Goal: Contribute content: Add original content to the website for others to see

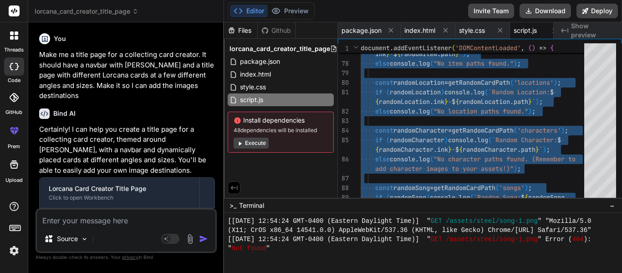
scroll to position [9100, 0]
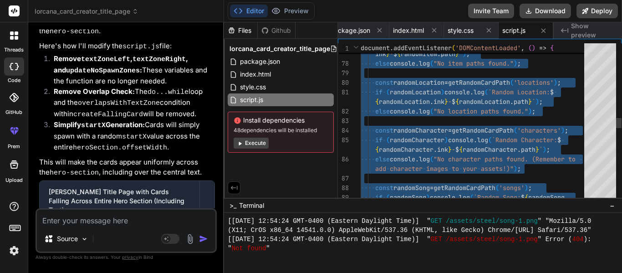
click at [389, 177] on div "else console . log ( "No item paths found." ) ; const randomLocation = getRando…" at bounding box center [474, 116] width 229 height 2484
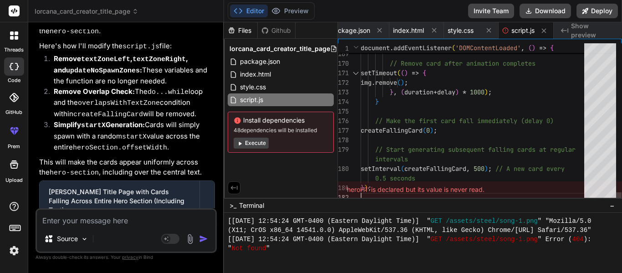
type textarea "// Start generating subsequent falling cards at regular intervals setInterval(c…"
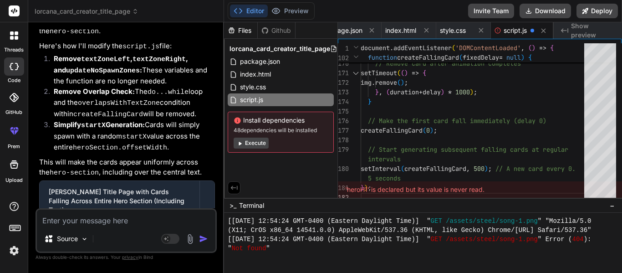
click at [85, 222] on textarea at bounding box center [126, 217] width 178 height 16
type textarea "<"
type textarea "x"
type textarea "M"
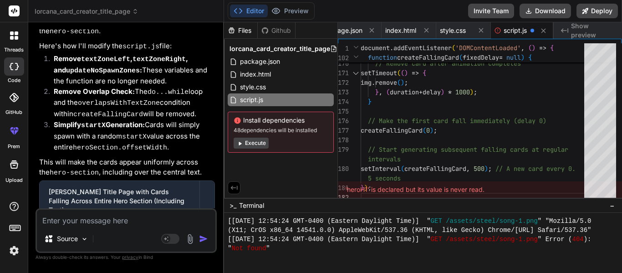
type textarea "x"
type textarea "Ma"
type textarea "x"
type textarea "Mak"
type textarea "x"
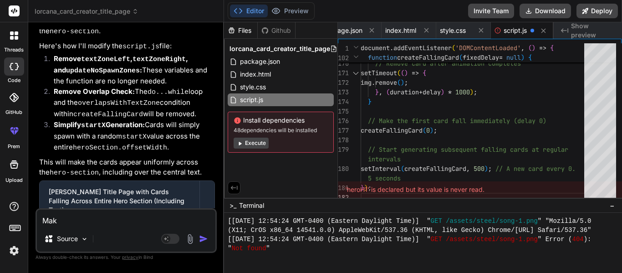
type textarea "Make"
type textarea "x"
type textarea "Make"
type textarea "x"
type textarea "Make i"
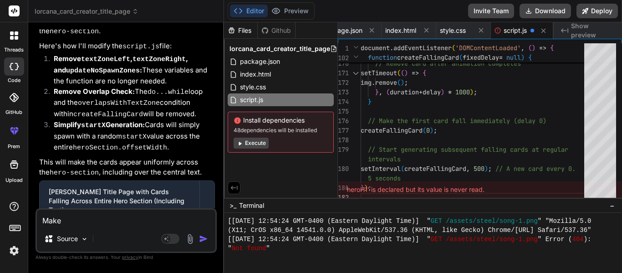
type textarea "x"
type textarea "Make it"
type textarea "x"
type textarea "Make it"
type textarea "x"
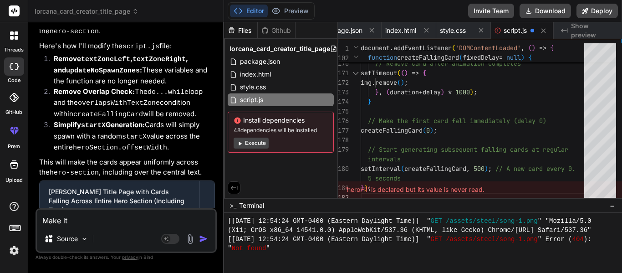
type textarea "Make it s"
type textarea "x"
type textarea "Make it so"
type textarea "x"
type textarea "Make it so"
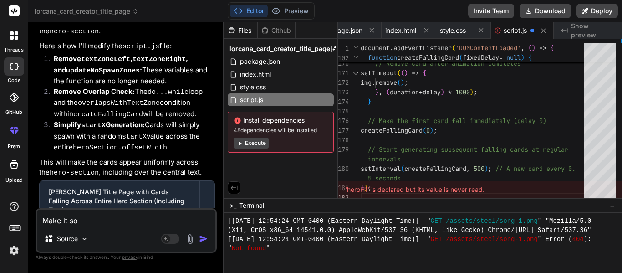
type textarea "x"
type textarea "Make it so t"
type textarea "x"
type textarea "Make it so th"
type textarea "x"
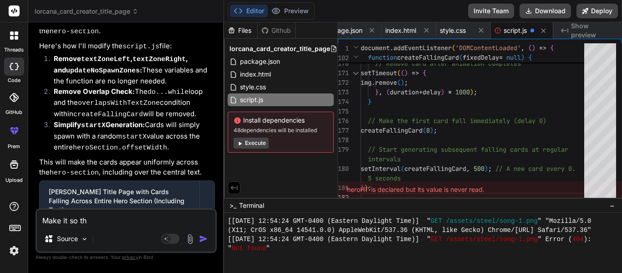
type textarea "Make it so the"
type textarea "x"
type textarea "Make it so the"
type textarea "x"
type textarea "Make it so the c"
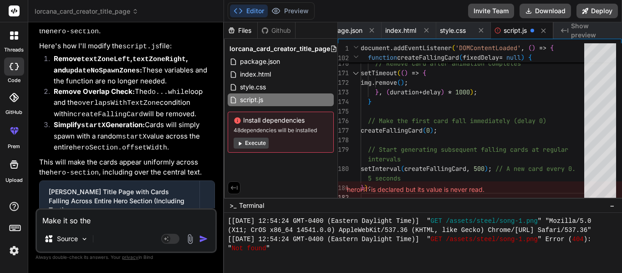
type textarea "x"
type textarea "Make it so the ca"
type textarea "x"
type textarea "Make it so the car"
type textarea "x"
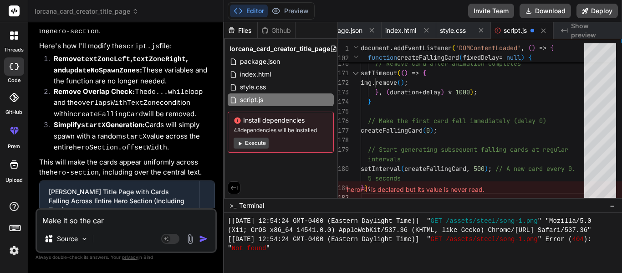
type textarea "Make it so the card"
type textarea "x"
type textarea "Make it so the cards"
type textarea "x"
type textarea "Make it so the cards"
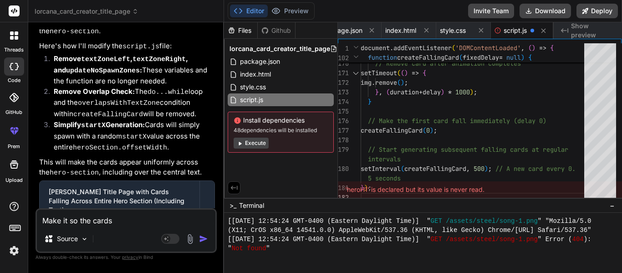
type textarea "x"
type textarea "Make it so the cards t"
type textarea "x"
type textarea "Make it so the cards th"
type textarea "x"
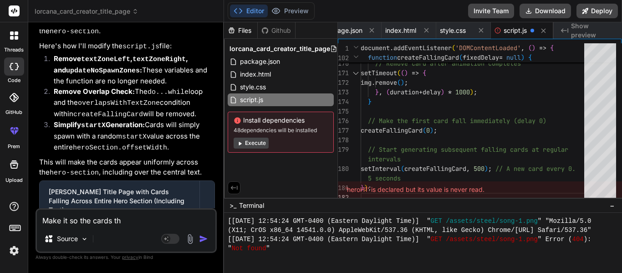
type textarea "Make it so the cards tha"
type textarea "x"
type textarea "Make it so the cards that"
type textarea "x"
type textarea "Make it so the cards that"
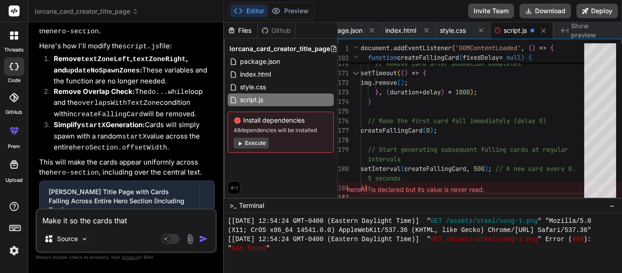
type textarea "x"
type textarea "Make it so the cards that f"
type textarea "x"
type textarea "Make it so the cards that fa"
type textarea "x"
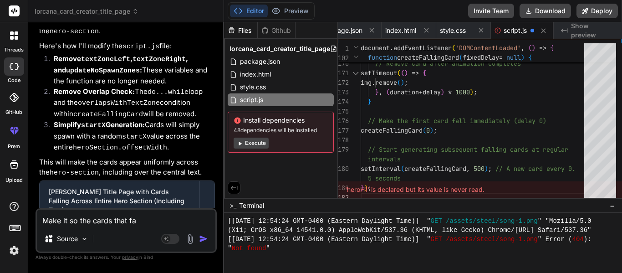
type textarea "Make it so the cards that fal"
type textarea "x"
type textarea "Make it so the cards that fall"
type textarea "x"
type textarea "Make it so the cards that fall"
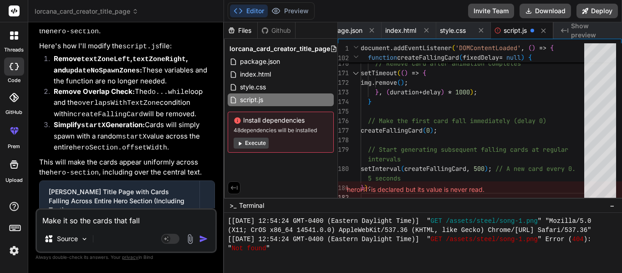
type textarea "x"
type textarea "Make it so the cards that fall a"
type textarea "x"
type textarea "Make it so the cards that fall ar"
type textarea "x"
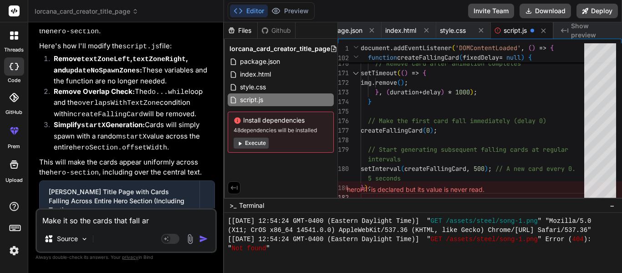
type textarea "Make it so the cards that fall are"
type textarea "x"
type textarea "Make it so the cards that fall are"
type textarea "x"
type textarea "Make it so the cards that fall are t"
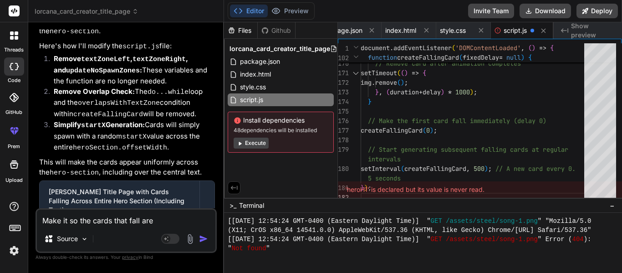
type textarea "x"
type textarea "Make it so the cards that fall are tr"
type textarea "x"
type textarea "Make it so the cards that fall are try"
type textarea "x"
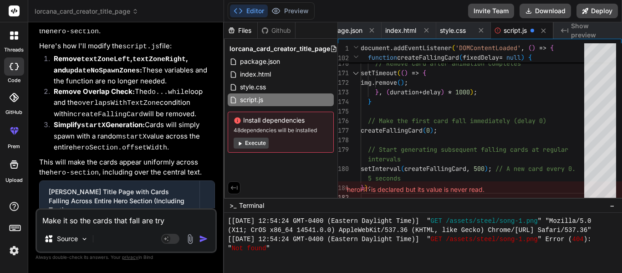
type textarea "Make it so the cards that fall are tryl"
type textarea "x"
type textarea "Make it so the cards that fall are try"
type textarea "x"
type textarea "Make it so the cards that fall are tr"
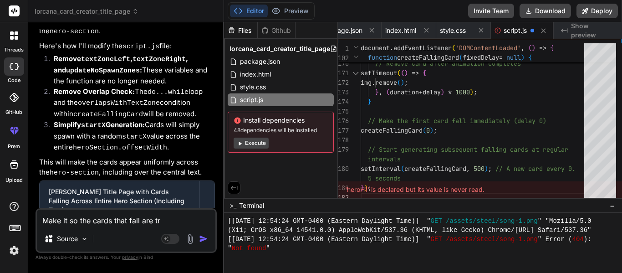
type textarea "x"
type textarea "Make it so the cards that fall are try"
type textarea "x"
type textarea "Make it so the cards that fall are tryl"
type textarea "x"
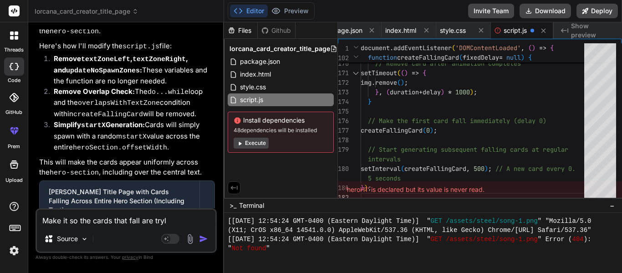
type textarea "Make it so the cards that fall are try"
type textarea "x"
type textarea "Make it so the cards that fall are tr"
type textarea "x"
type textarea "Make it so the cards that fall are tru"
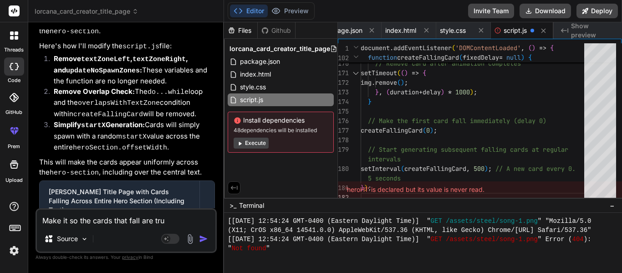
type textarea "x"
type textarea "Make it so the cards that fall are trul"
type textarea "x"
type textarea "Make it so the cards that fall are truly"
type textarea "x"
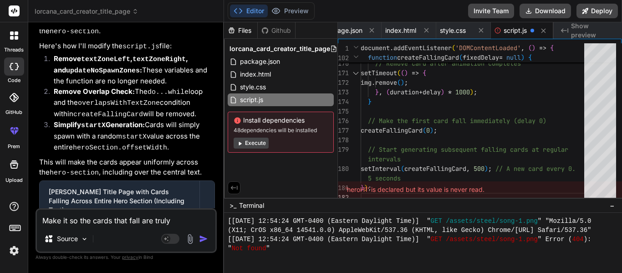
type textarea "Make it so the cards that fall are truly"
type textarea "x"
type textarea "Make it so the cards that fall are truly r"
type textarea "x"
type textarea "Make it so the cards that fall are truly ra"
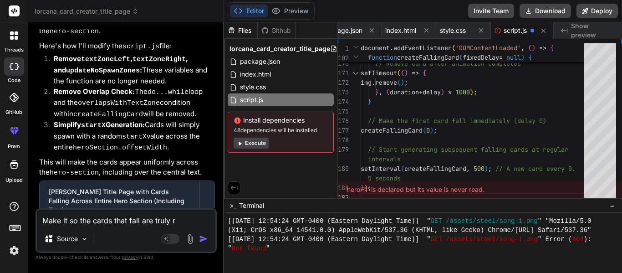
type textarea "x"
type textarea "Make it so the cards that fall are truly ran"
type textarea "x"
type textarea "Make it so the cards that fall are truly rand"
type textarea "x"
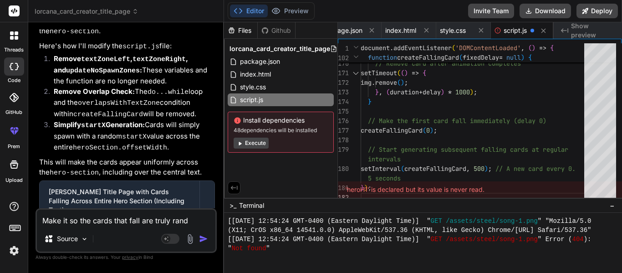
type textarea "Make it so the cards that fall are truly ran"
type textarea "x"
type textarea "Make it so the cards that fall are truly rano"
type textarea "x"
type textarea "Make it so the cards that fall are truly ranod"
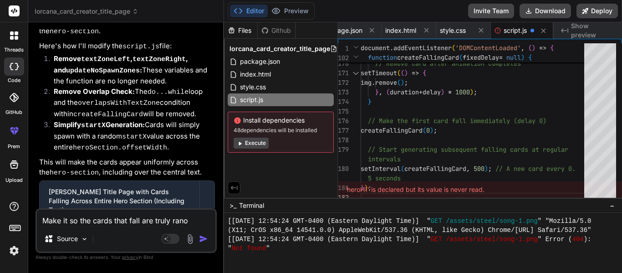
type textarea "x"
type textarea "Make it so the cards that fall are truly rano"
type textarea "x"
type textarea "Make it so the cards that fall are truly ran"
type textarea "x"
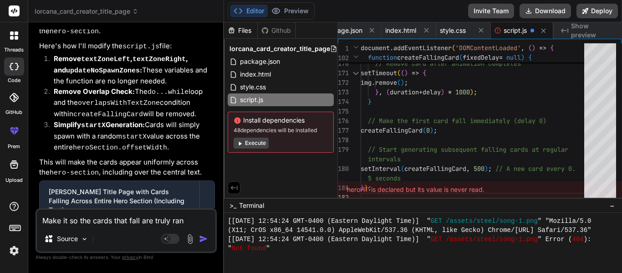
type textarea "Make it so the cards that fall are truly rand"
type textarea "x"
type textarea "Make it so the cards that fall are truly [PERSON_NAME]"
type textarea "x"
type textarea "Make it so the cards that fall are truly random"
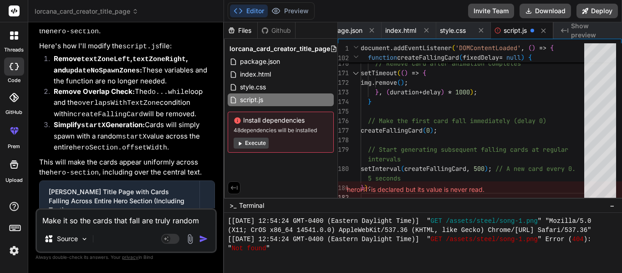
type textarea "x"
type textarea "Make it so t cards that fall are truly random"
type textarea "x"
type textarea "Make it so th cards that fall are truly random"
type textarea "x"
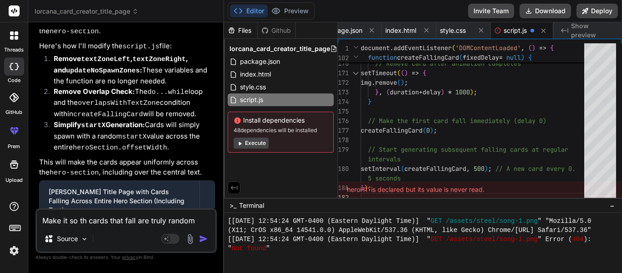
type textarea "Make it so tha cards that fall are truly random"
type textarea "x"
type textarea "Make it so that cards that fall are truly random"
type textarea "x"
type textarea "Make it so that cards that fall are truly random"
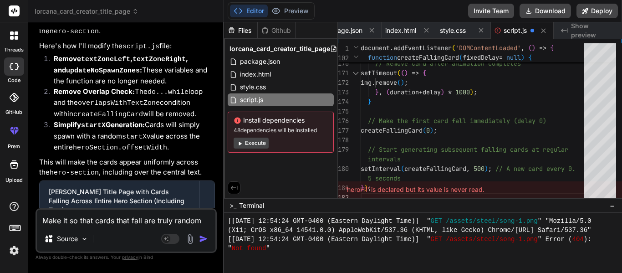
type textarea "x"
type textarea "Make it so that w cards that fall are truly random"
type textarea "x"
type textarea "Make it so that wh cards that fall are truly random"
type textarea "x"
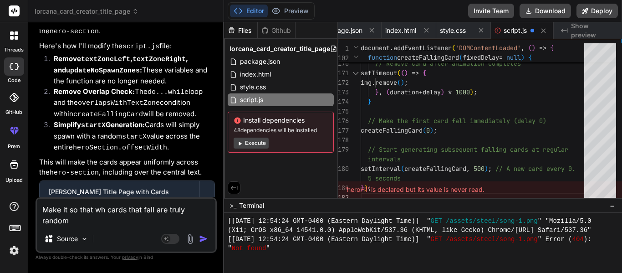
type textarea "Make it so that whi cards that fall are truly random"
type textarea "x"
type textarea "Make it so that whic cards that fall are truly random"
type textarea "x"
type textarea "Make it so that which cards that fall are truly random"
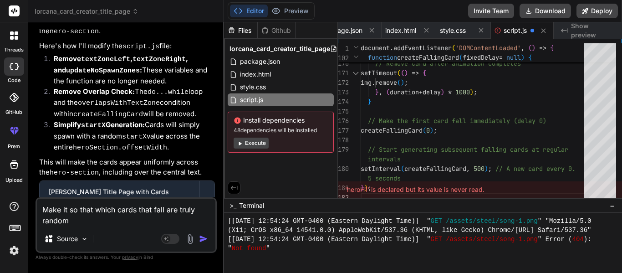
type textarea "x"
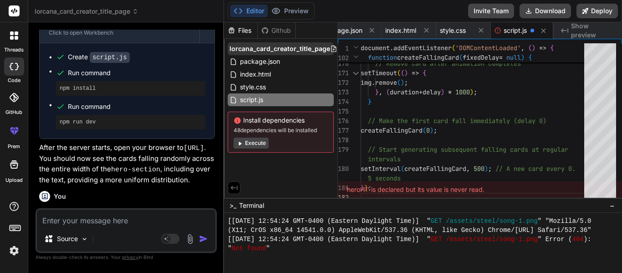
scroll to position [6685, 0]
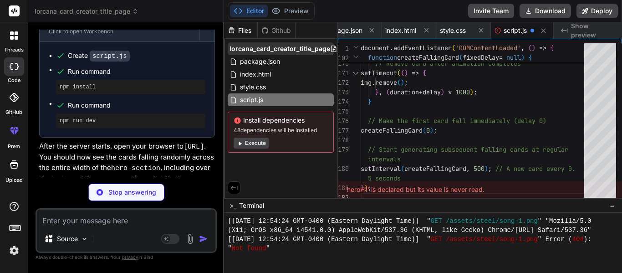
type textarea "x"
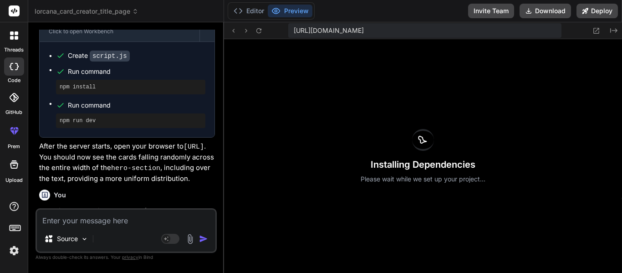
type textarea "x"
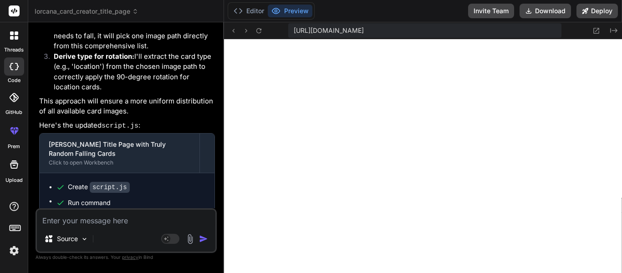
scroll to position [7078, 0]
click at [615, 28] on icon "Created with Pixso." at bounding box center [613, 30] width 7 height 7
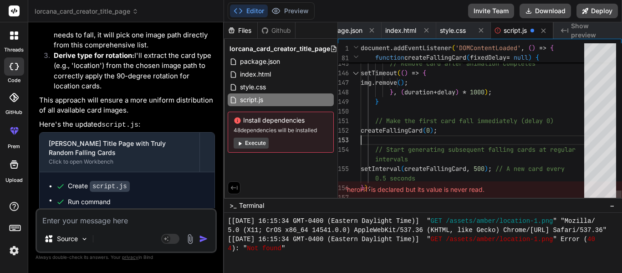
type textarea "document.addEventListener('DOMContentLoaded', () => { const heroSection = docum…"
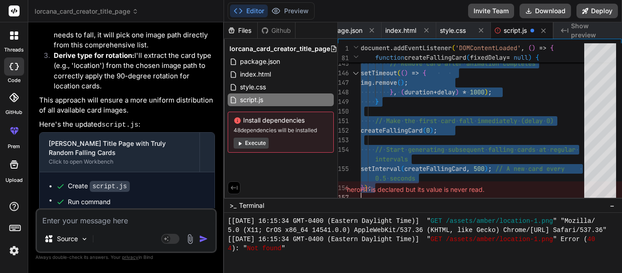
click at [108, 219] on textarea at bounding box center [126, 217] width 178 height 16
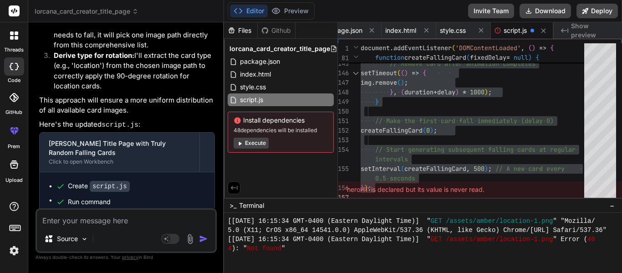
type textarea "Y"
type textarea "x"
type textarea "Yo"
type textarea "x"
type textarea "You"
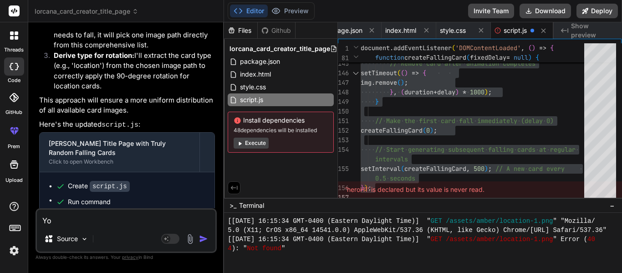
type textarea "x"
type textarea "You"
type textarea "x"
type textarea "You s"
type textarea "x"
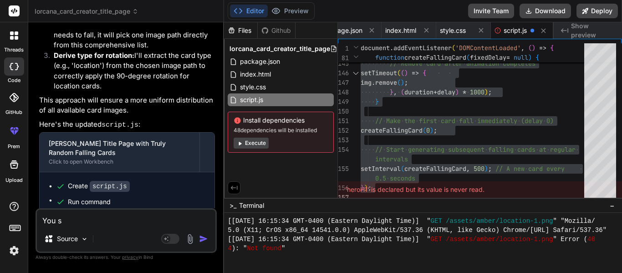
type textarea "You se"
type textarea "x"
type textarea "You see"
type textarea "x"
type textarea "You see,"
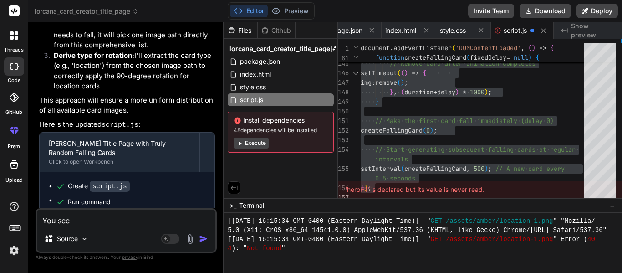
type textarea "x"
type textarea "You see,"
type textarea "x"
type textarea "You see, I"
type textarea "x"
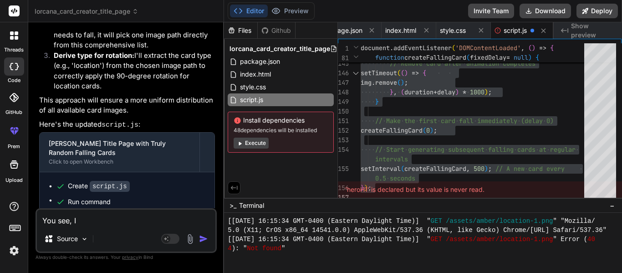
type textarea "You see, I"
type textarea "x"
type textarea "You see, I d"
type textarea "x"
type textarea "You see, I dn"
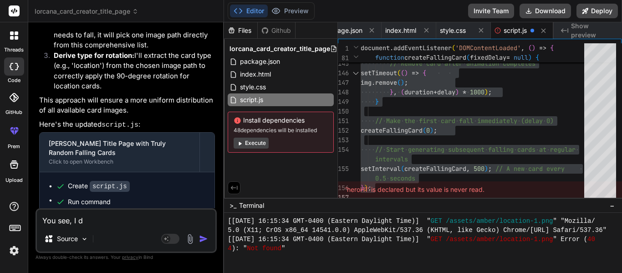
type textarea "x"
type textarea "You see, I d"
type textarea "x"
type textarea "You see, I"
type textarea "x"
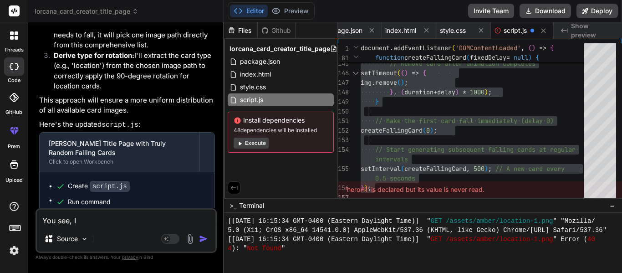
type textarea "You see, I x"
type textarea "x"
type textarea "You see, I xn"
type textarea "x"
click at [360, 244] on div "4 ): " Not found "" at bounding box center [419, 247] width 382 height 9
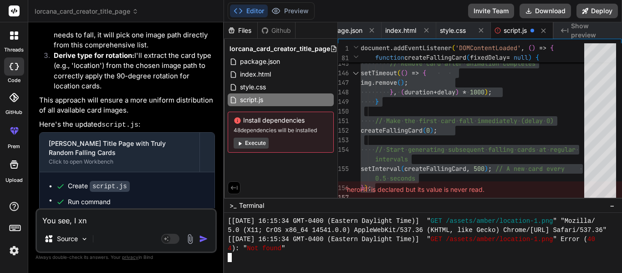
click at [155, 219] on textarea "You see, I xn" at bounding box center [126, 217] width 178 height 16
type textarea "You see, I x"
type textarea "x"
type textarea "You see, I"
type textarea "x"
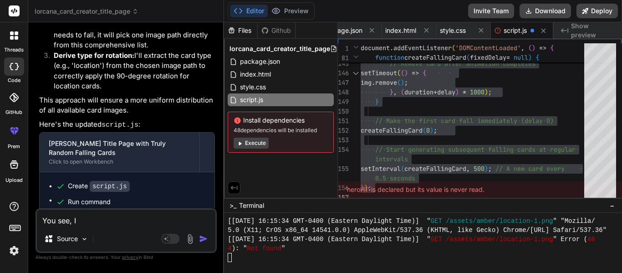
type textarea "You see, I c"
type textarea "x"
type textarea "You see, I ca"
type textarea "x"
type textarea "You see, I can"
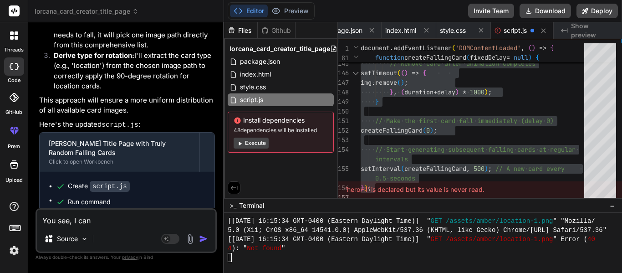
type textarea "x"
type textarea "You see, I can"
type textarea "x"
type textarea "You see, I can s"
type textarea "x"
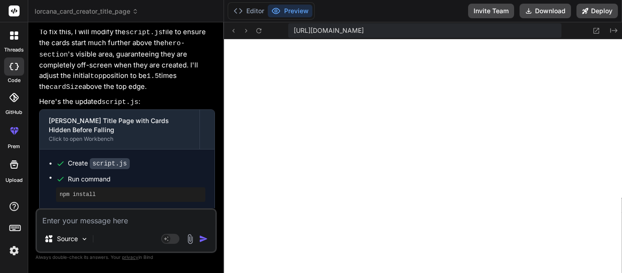
scroll to position [7512, 0]
click at [613, 31] on icon "Created with Pixso." at bounding box center [613, 30] width 7 height 7
